Goal: Transaction & Acquisition: Purchase product/service

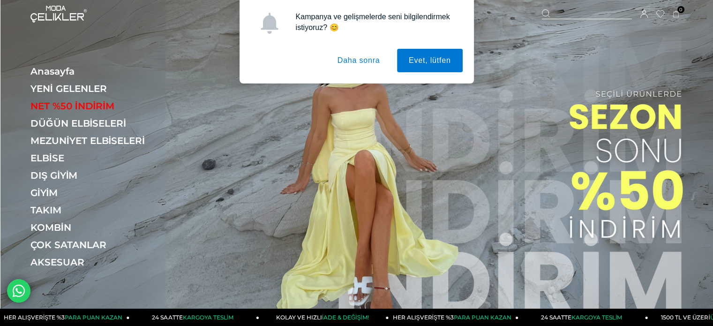
click at [370, 60] on button "Daha sonra" at bounding box center [359, 60] width 66 height 23
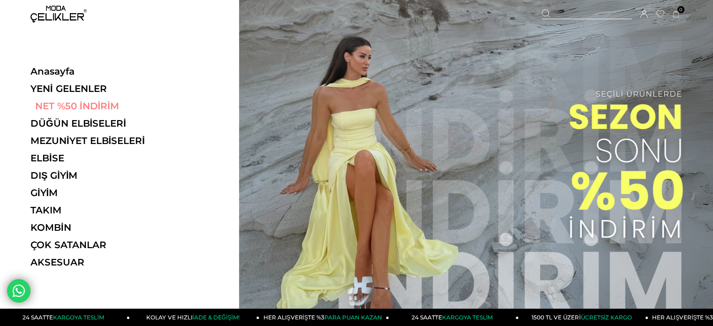
click at [70, 105] on link "NET %50 İNDİRİM" at bounding box center [94, 105] width 129 height 11
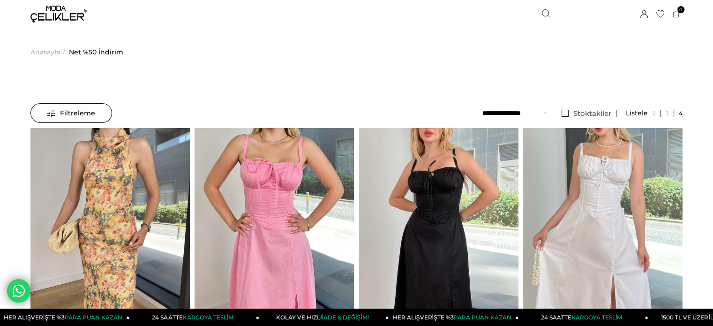
click at [566, 112] on link "Stoktakiler" at bounding box center [587, 114] width 60 height 8
click at [65, 9] on img at bounding box center [58, 14] width 56 height 17
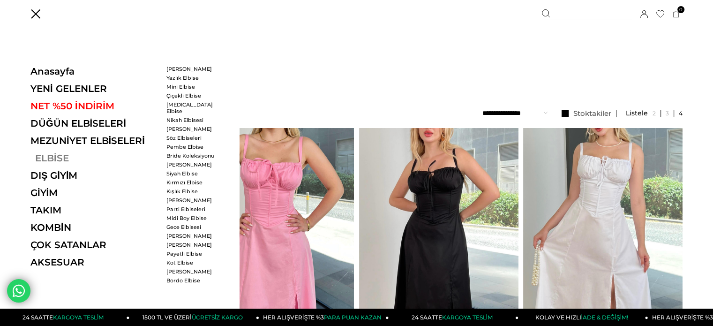
click at [53, 161] on link "ELBİSE" at bounding box center [94, 157] width 129 height 11
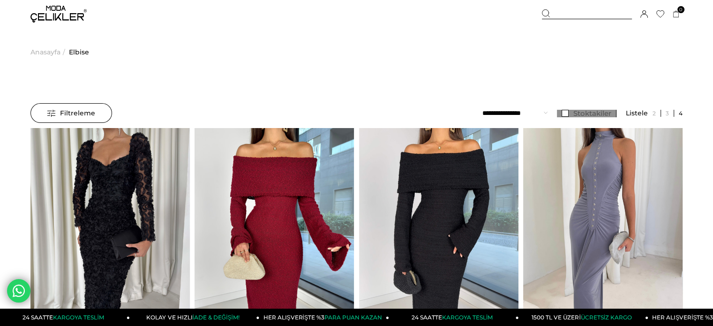
click at [568, 110] on link "Stoktakiler" at bounding box center [587, 114] width 60 height 8
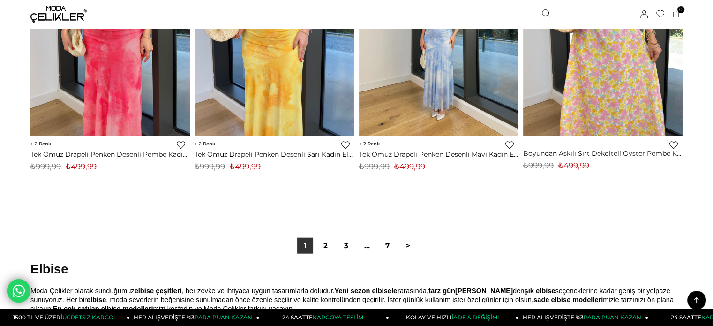
scroll to position [5723, 0]
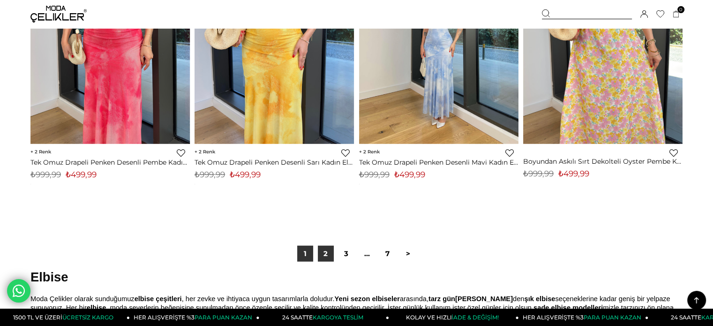
click at [327, 254] on link "2" at bounding box center [326, 254] width 16 height 16
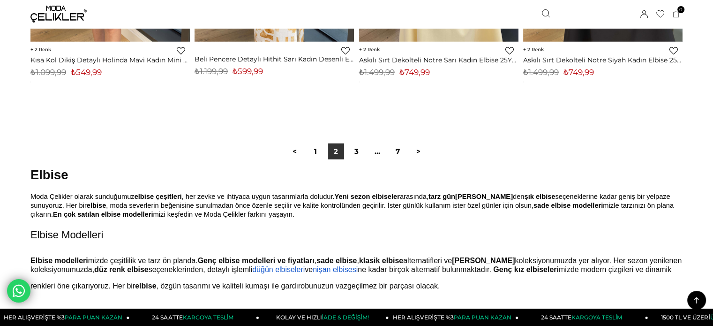
scroll to position [5875, 0]
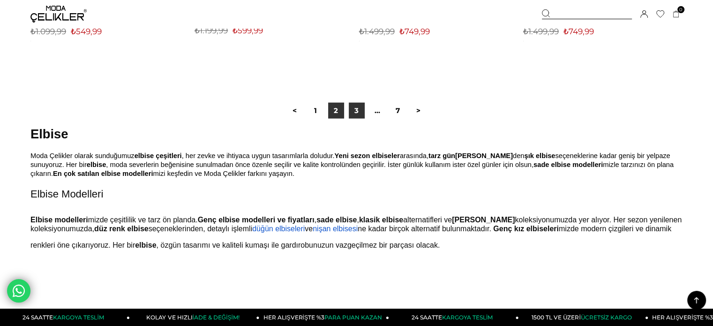
click at [355, 112] on link "3" at bounding box center [357, 111] width 16 height 16
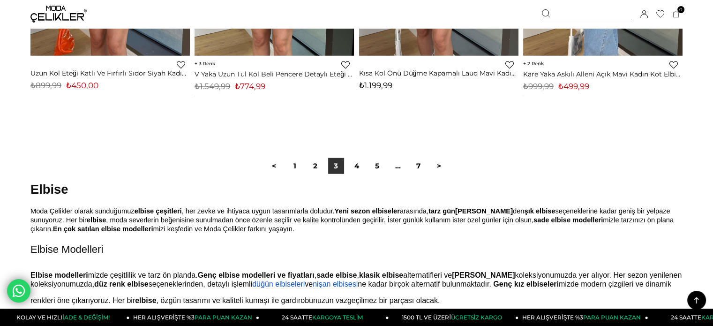
scroll to position [5875, 0]
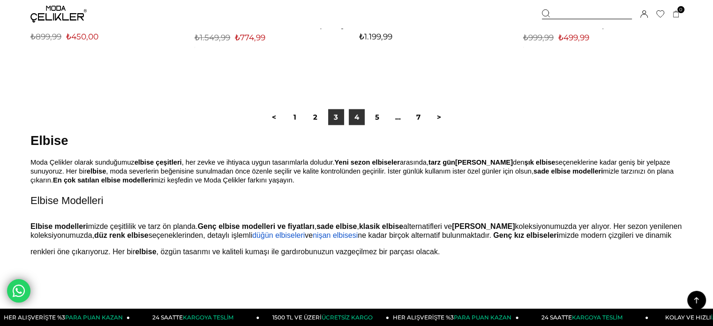
click at [358, 120] on link "4" at bounding box center [357, 117] width 16 height 16
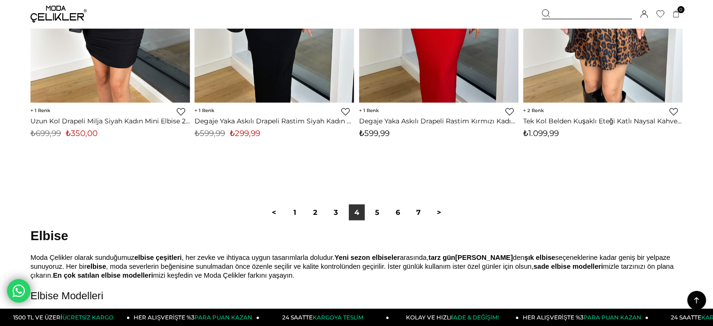
scroll to position [5819, 0]
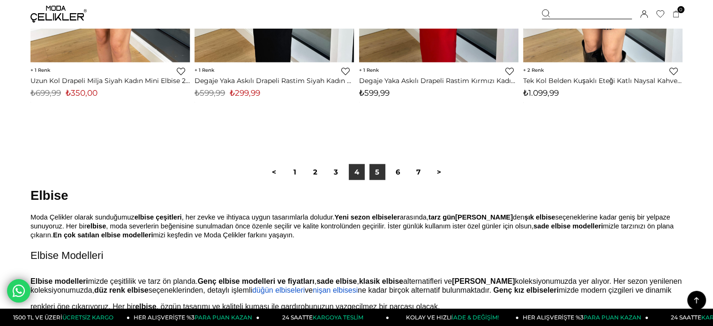
click at [377, 175] on link "5" at bounding box center [378, 172] width 16 height 16
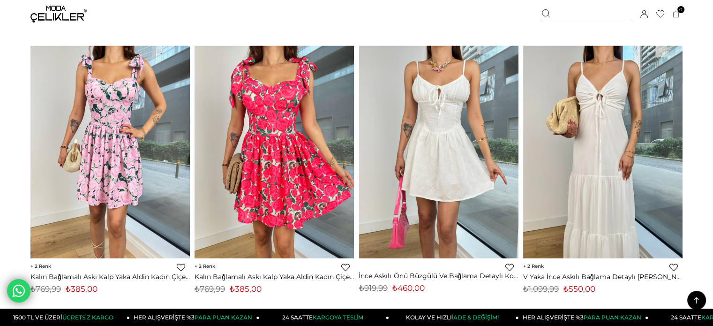
scroll to position [5685, 0]
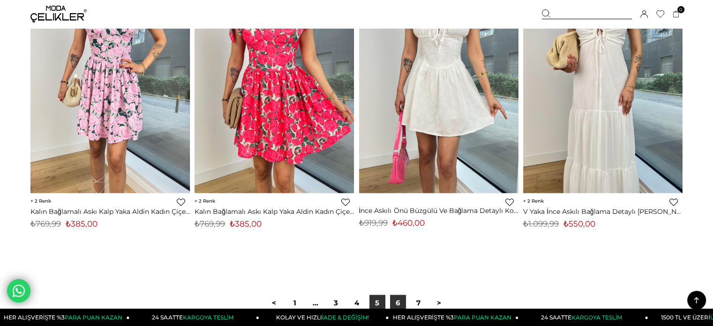
click at [396, 305] on link "6" at bounding box center [398, 303] width 16 height 16
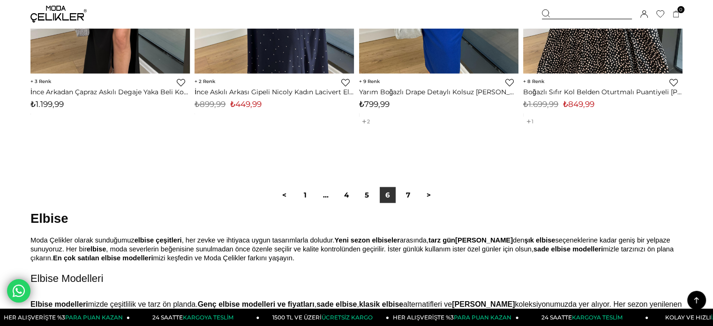
scroll to position [5906, 0]
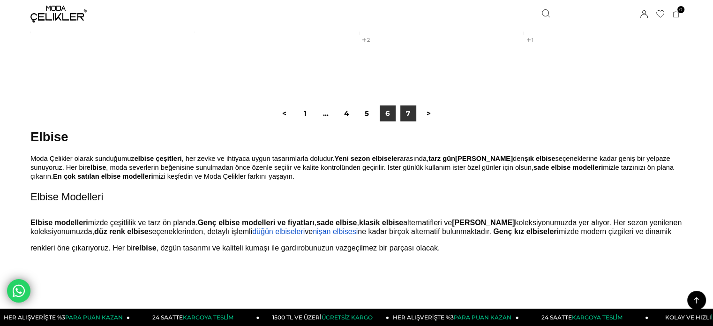
click at [411, 108] on link "7" at bounding box center [408, 114] width 16 height 16
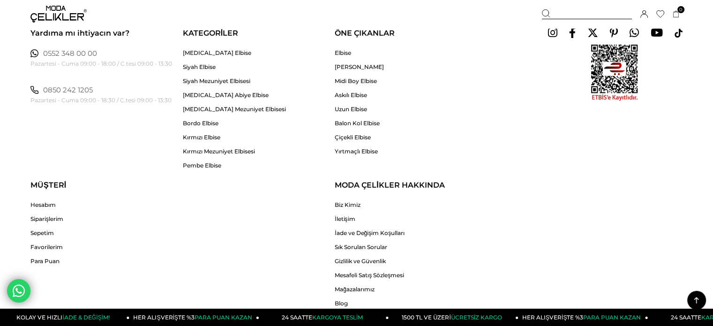
scroll to position [4392, 0]
